Goal: Information Seeking & Learning: Learn about a topic

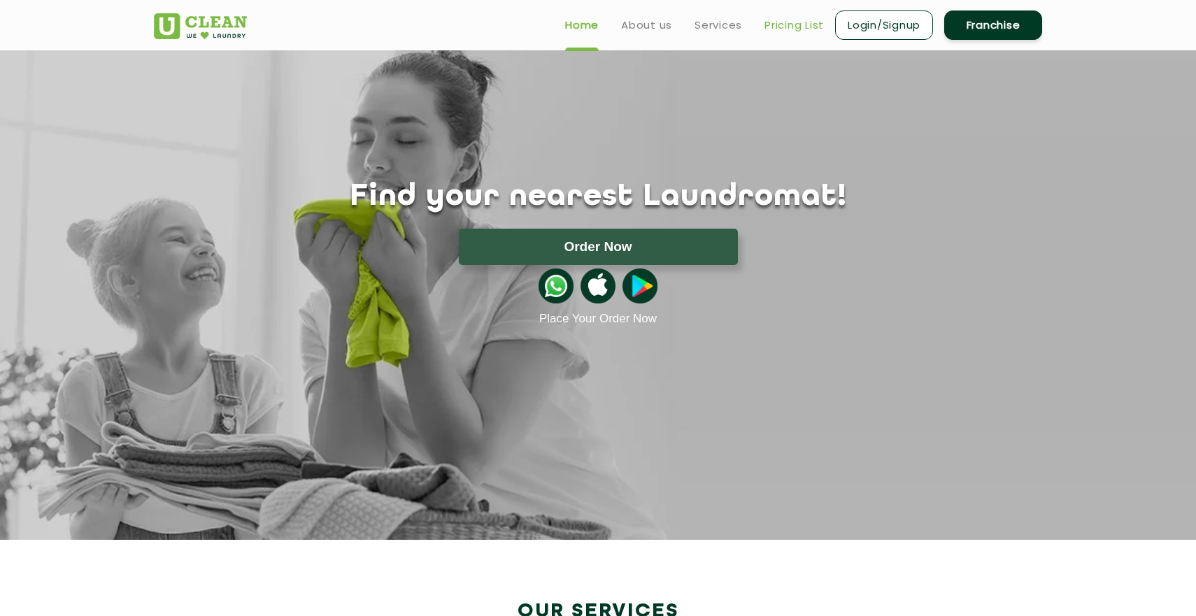
click at [805, 27] on link "Pricing List" at bounding box center [794, 25] width 59 height 17
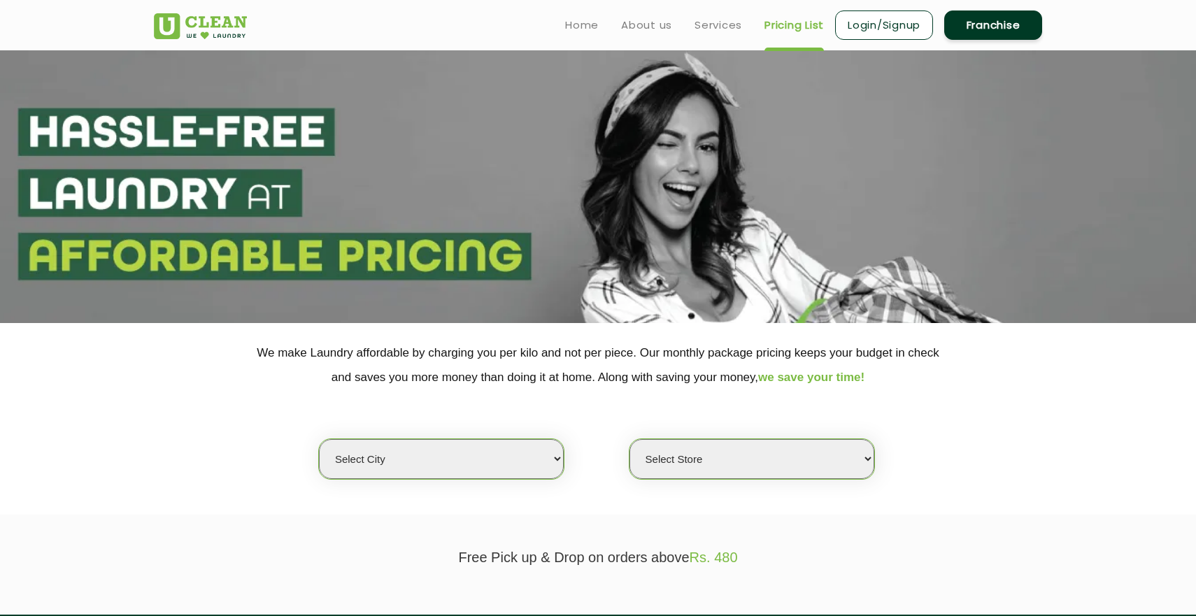
click at [369, 437] on div "Select city [GEOGRAPHIC_DATA] [GEOGRAPHIC_DATA] [GEOGRAPHIC_DATA] [GEOGRAPHIC_D…" at bounding box center [597, 435] width 909 height 90
click at [319, 439] on select "Select city [GEOGRAPHIC_DATA] [GEOGRAPHIC_DATA] [GEOGRAPHIC_DATA] [GEOGRAPHIC_D…" at bounding box center [441, 459] width 245 height 40
select select "2"
click option "Gurugram" at bounding box center [0, 0] width 0 height 0
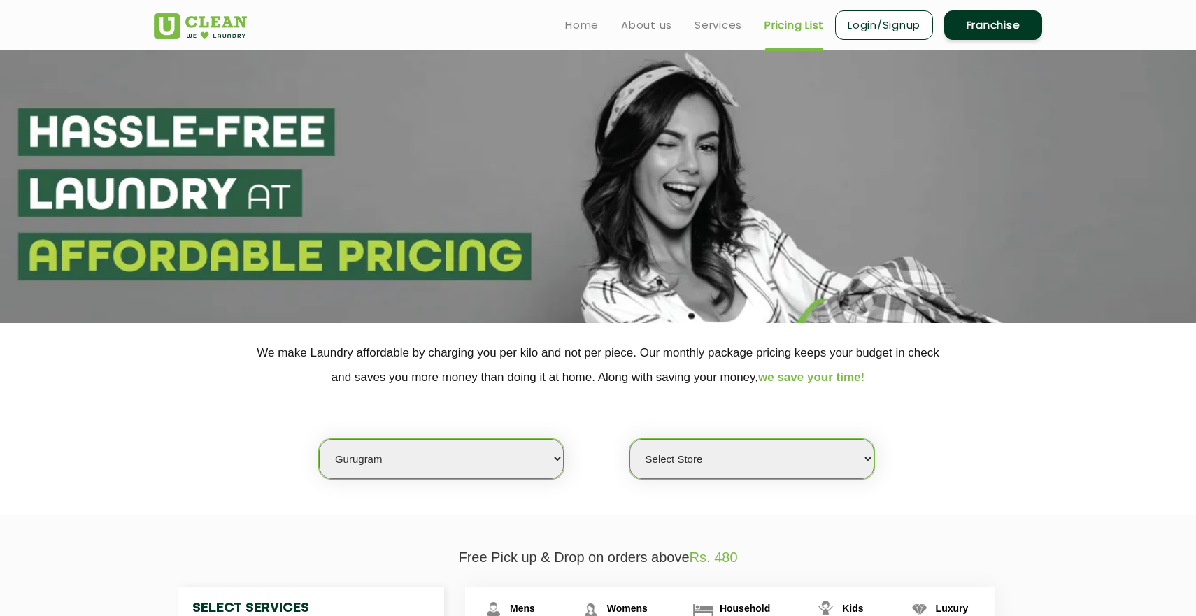
click at [630, 439] on select "Select Store [GEOGRAPHIC_DATA] Sector 66 [GEOGRAPHIC_DATA] Phase [GEOGRAPHIC_DA…" at bounding box center [752, 459] width 245 height 40
select select "546"
click option "UClean Vyapar [PERSON_NAME]" at bounding box center [0, 0] width 0 height 0
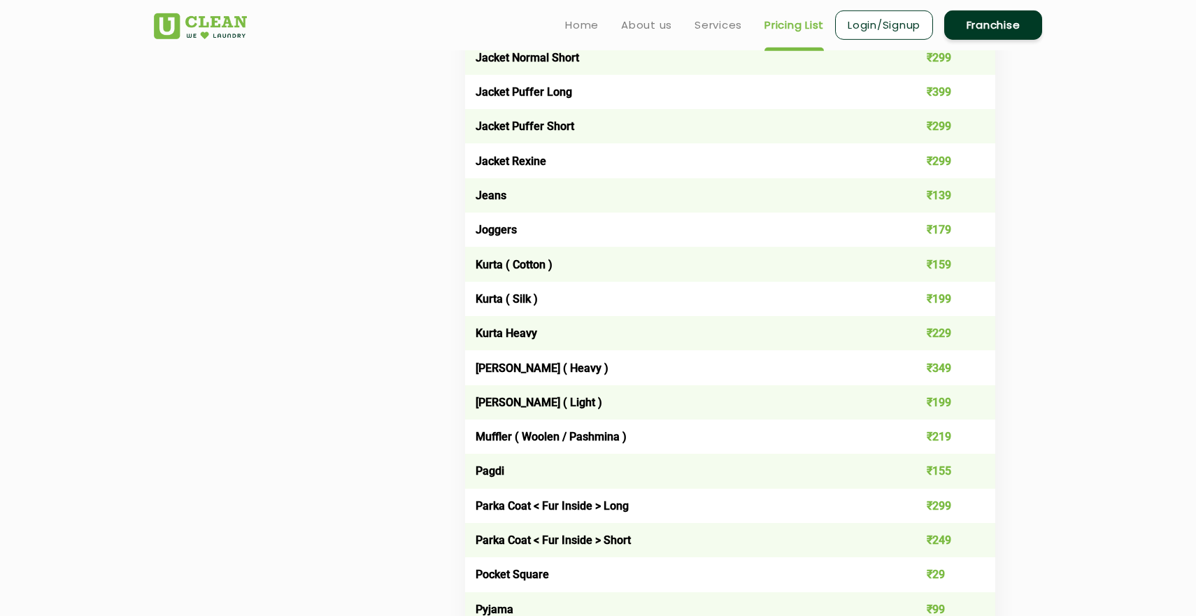
scroll to position [1294, 0]
